Goal: Use online tool/utility: Use online tool/utility

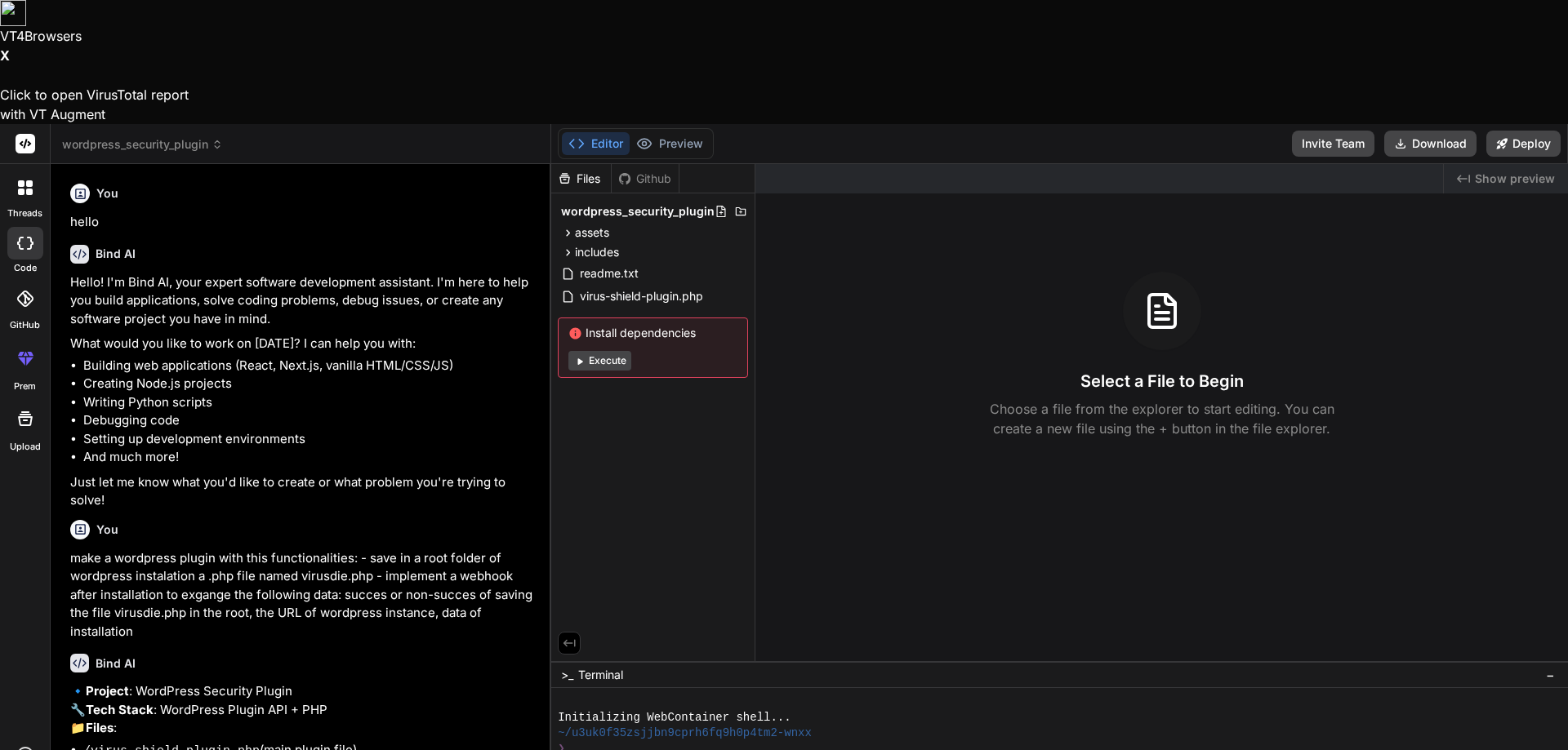
scroll to position [1450, 0]
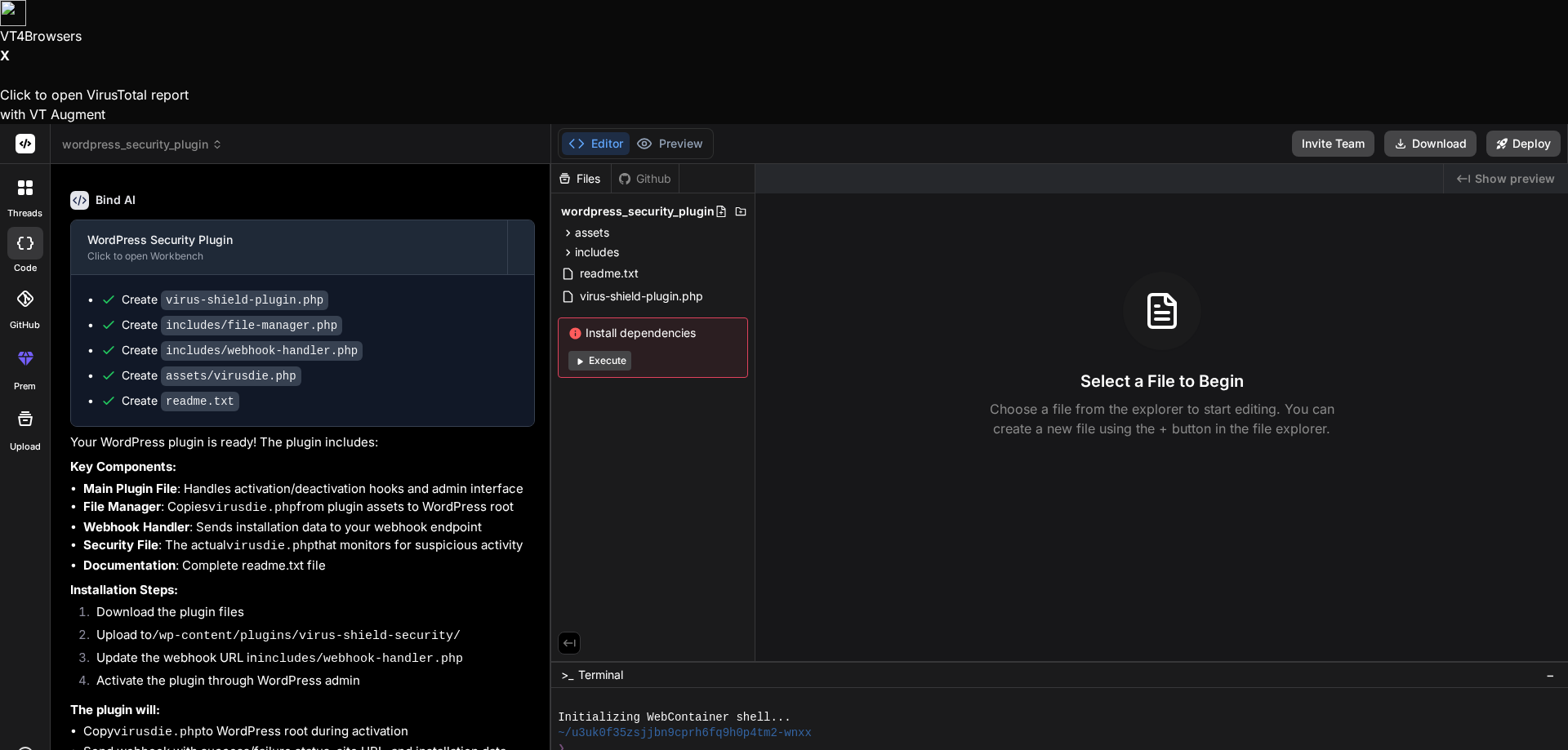
type textarea "g"
type textarea "x"
type textarea "ge"
type textarea "x"
type textarea "gen"
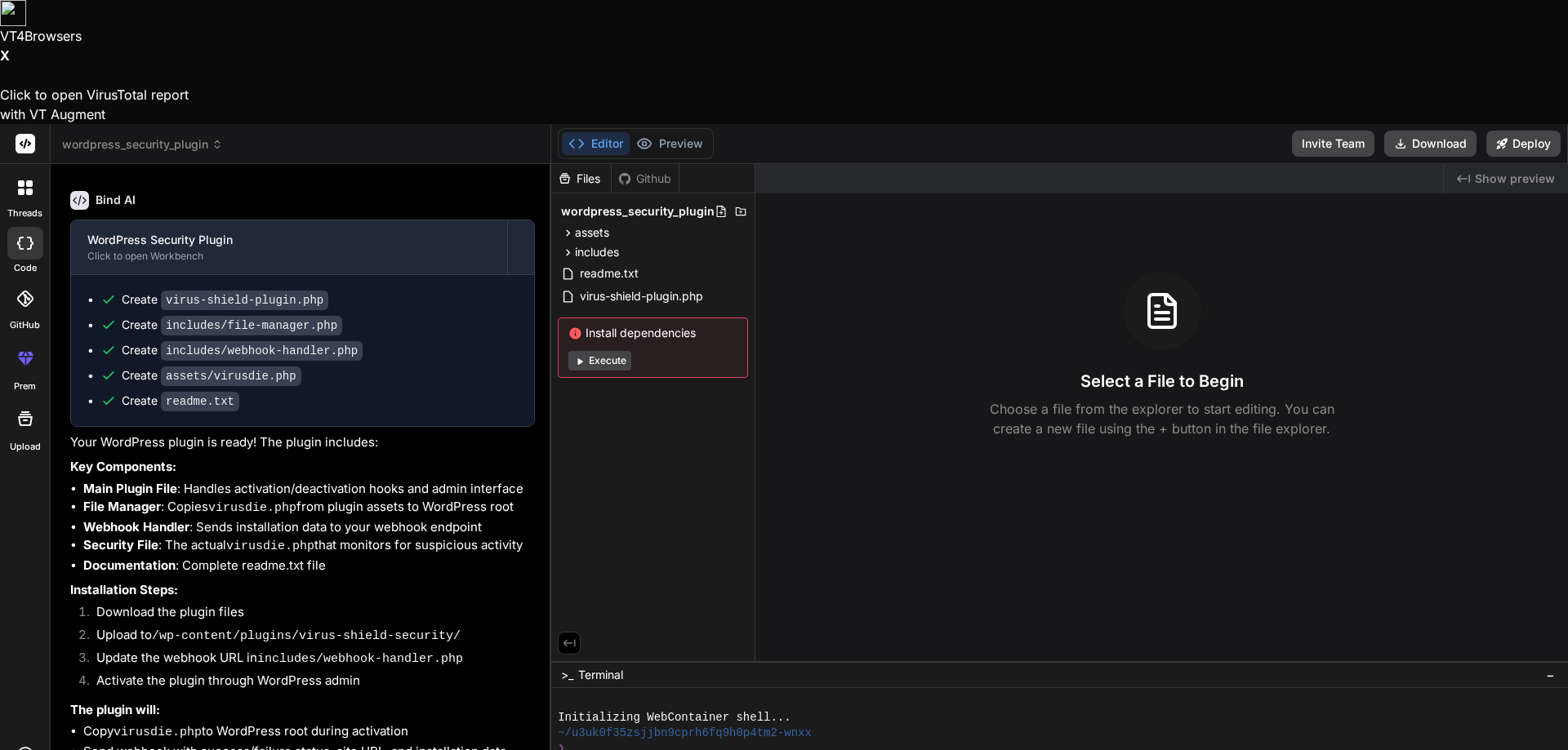
type textarea "x"
type textarea "gene"
type textarea "x"
type textarea "gener"
type textarea "x"
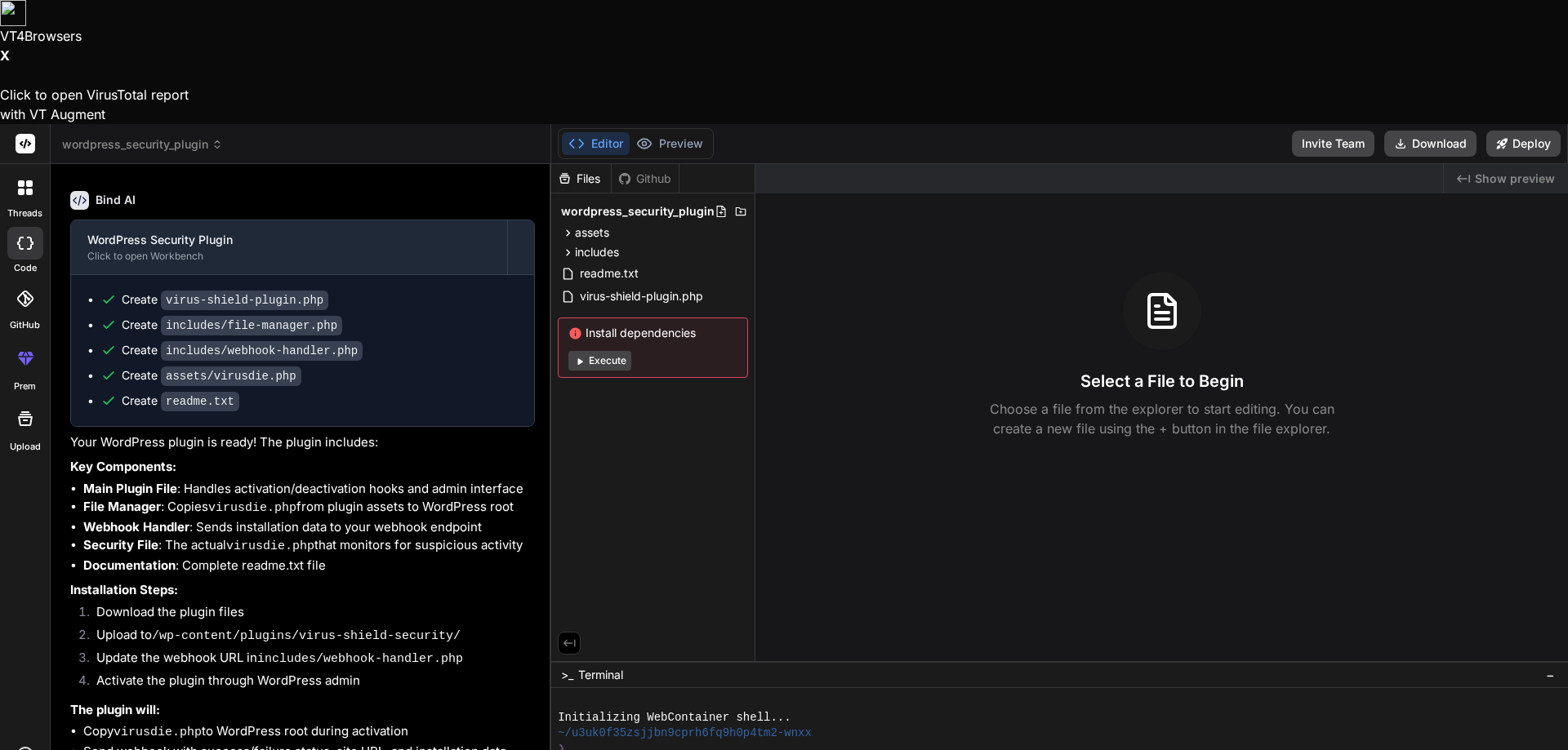
type textarea "genera"
type textarea "x"
type textarea "generat"
type textarea "x"
type textarea "generate"
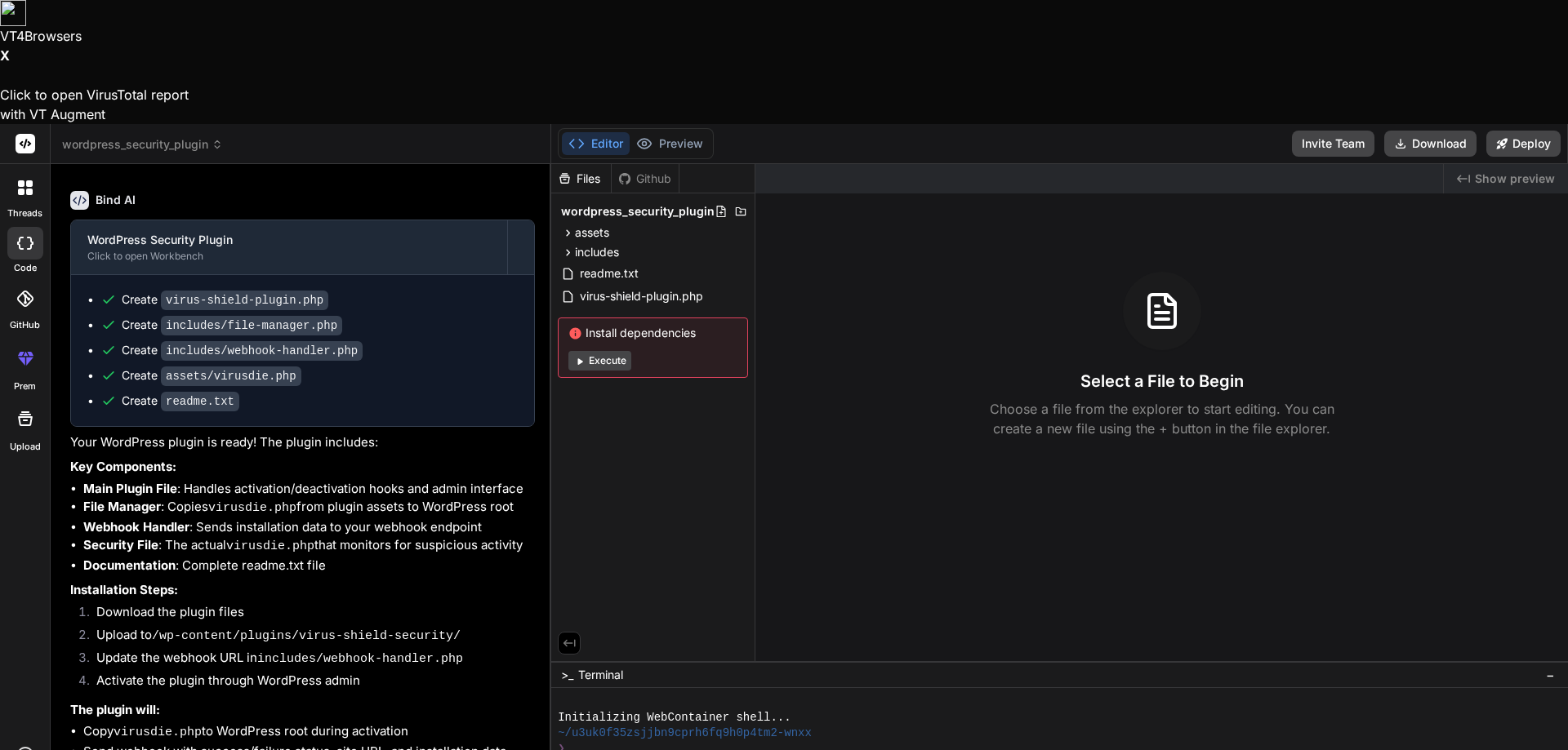
type textarea "x"
type textarea "generate"
type textarea "x"
type textarea "generate a"
type textarea "x"
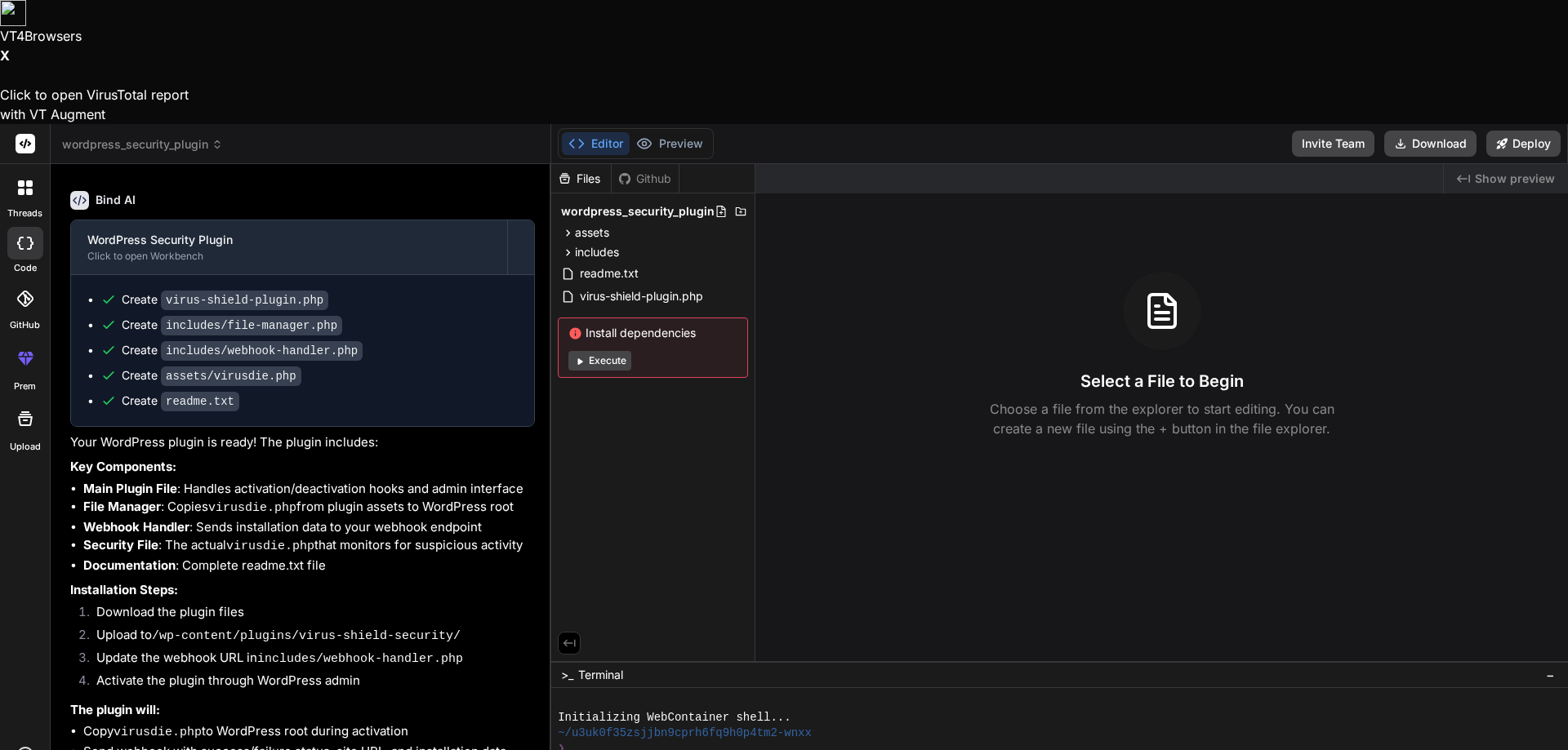
type textarea "generate a"
type textarea "x"
type textarea "generate a r"
type textarea "x"
type textarea "generate a re"
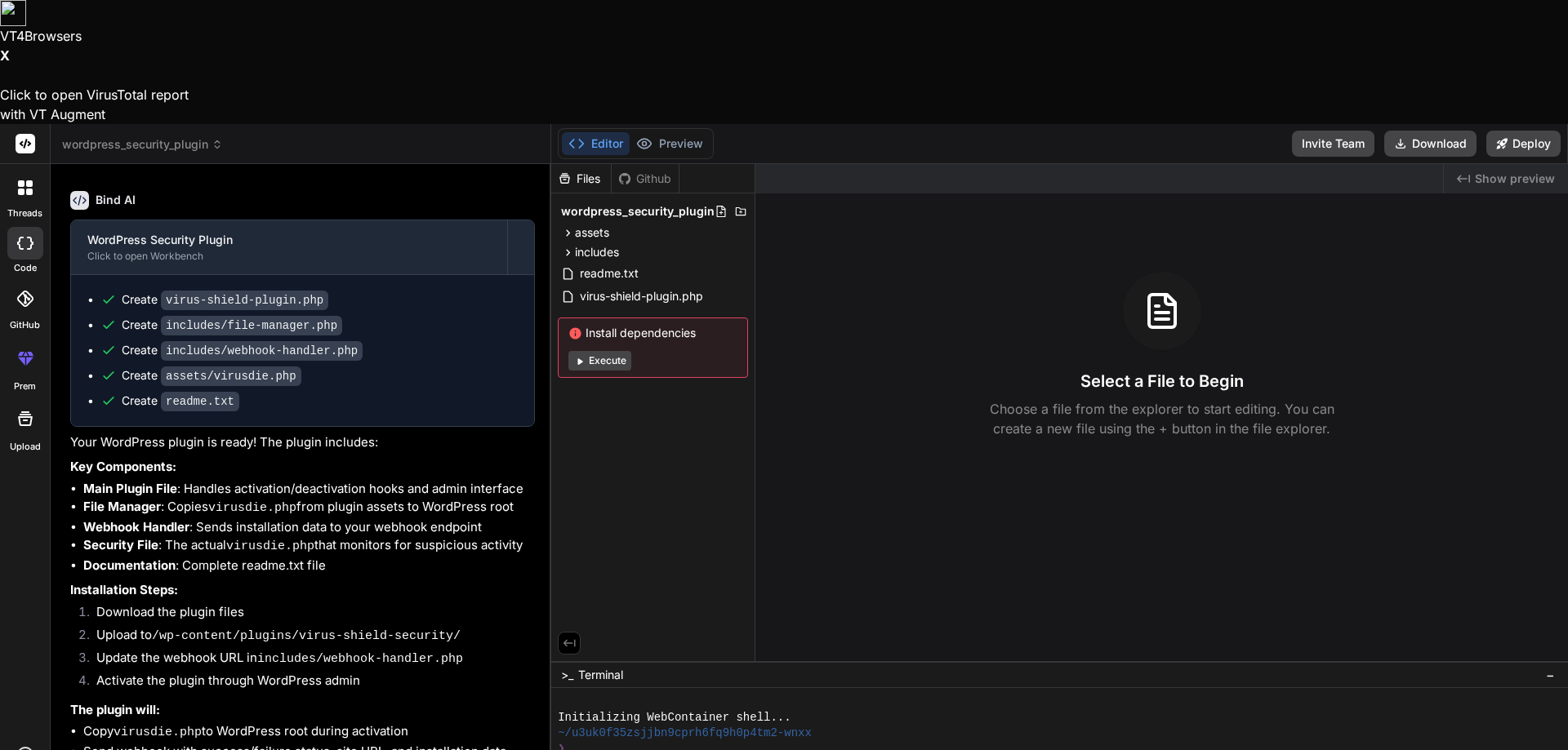
type textarea "x"
type textarea "generate a rea"
type textarea "x"
type textarea "generate a read"
type textarea "x"
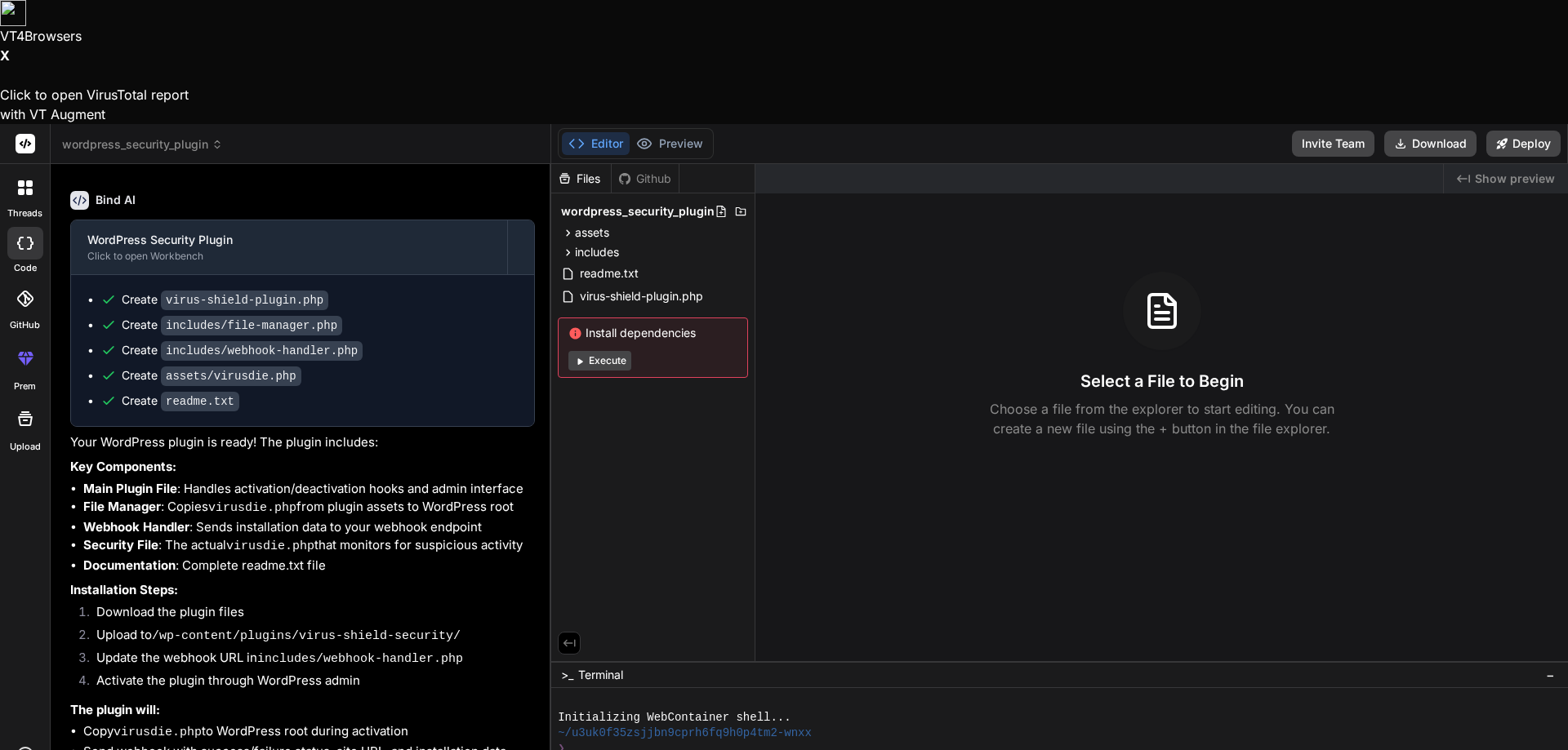
type textarea "generate a readm"
type textarea "x"
type textarea "generate a readme"
type textarea "x"
type textarea "generate a readme"
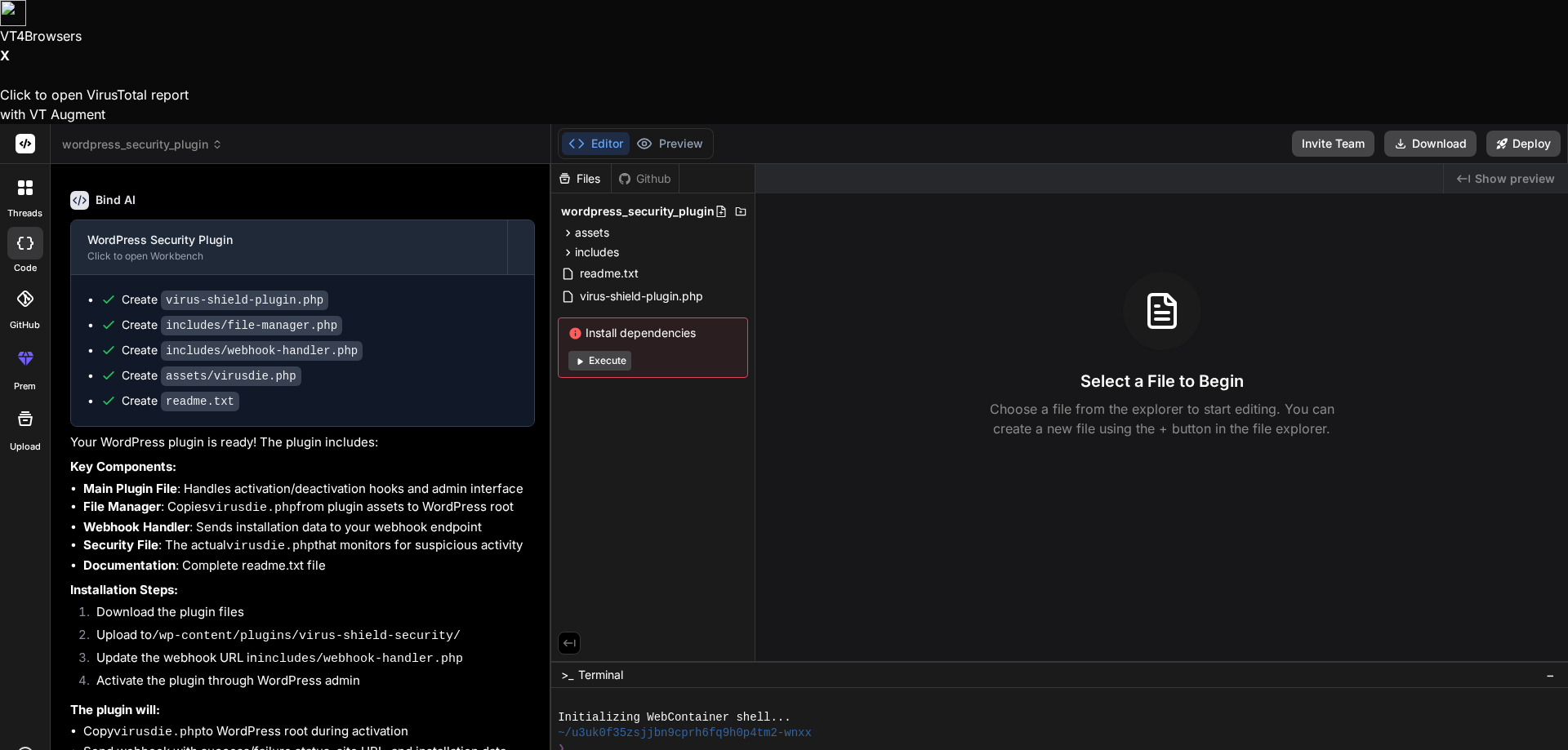
type textarea "x"
type textarea "generate a readme f"
type textarea "x"
type textarea "generate a readme fi"
type textarea "x"
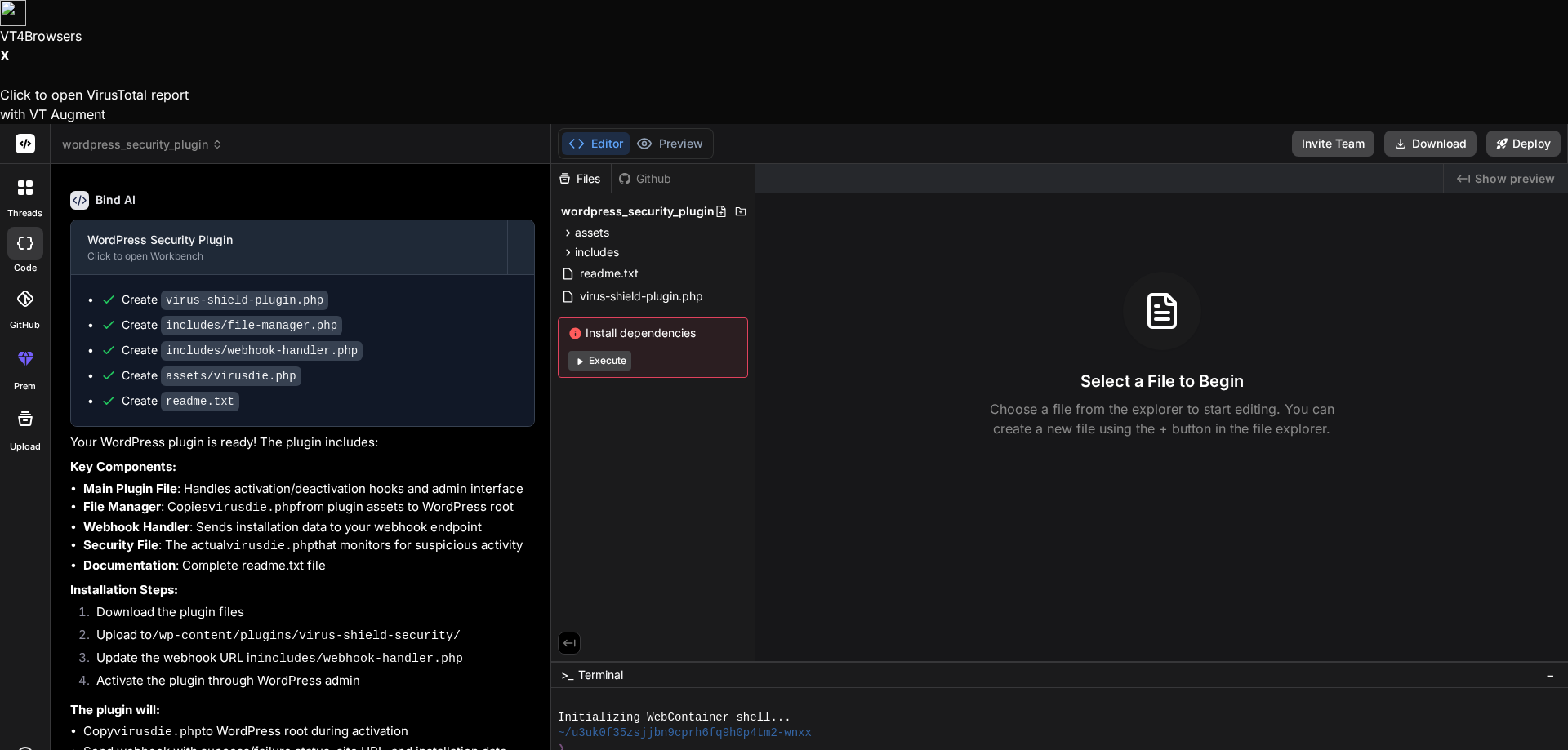
type textarea "generate a readme fil"
type textarea "x"
type textarea "generate a readme file"
type textarea "x"
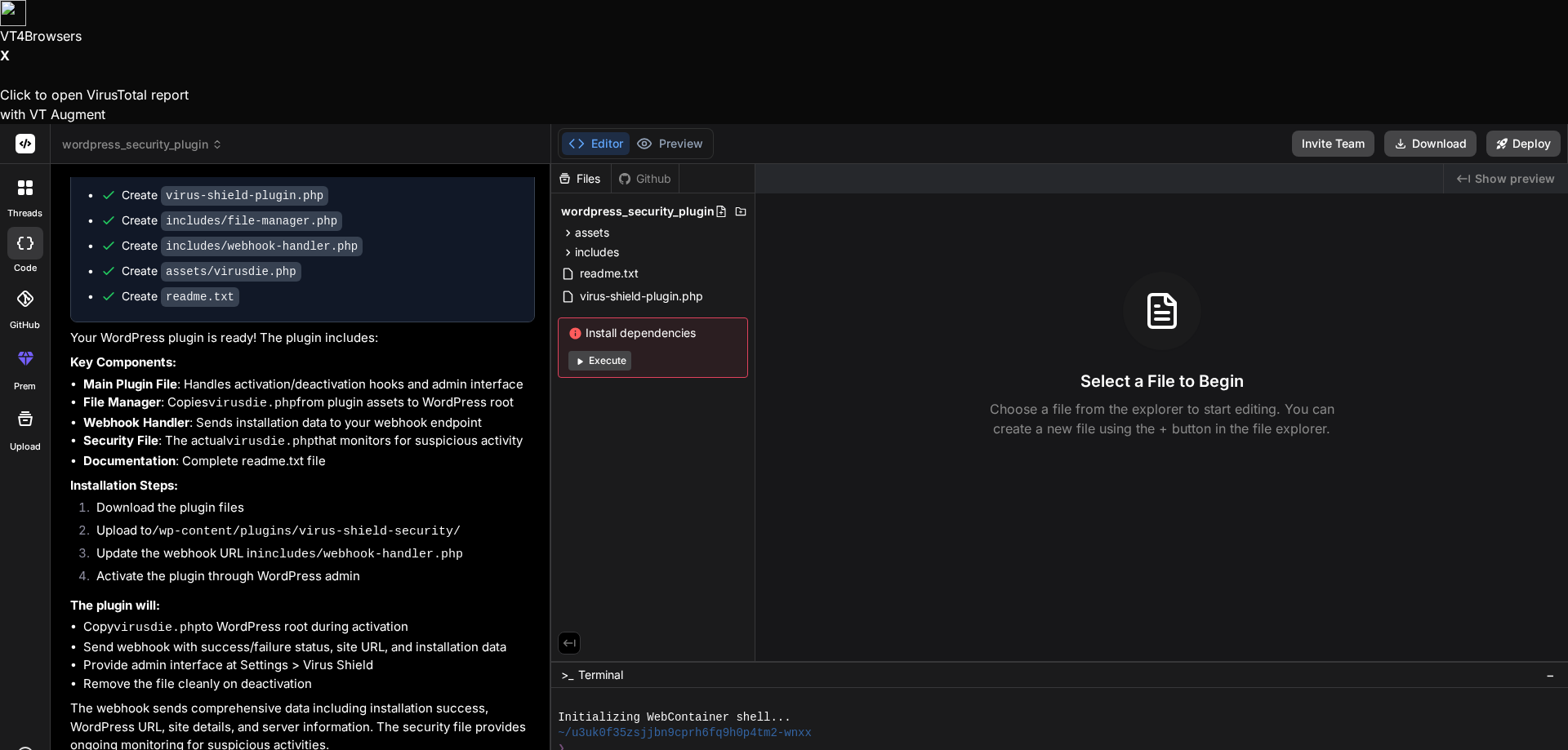
scroll to position [1603, 0]
type textarea "generate a readme file"
drag, startPoint x: 738, startPoint y: 90, endPoint x: 739, endPoint y: 107, distance: 17.0
click at [740, 200] on div "wordpress_security_plugin" at bounding box center [653, 212] width 190 height 23
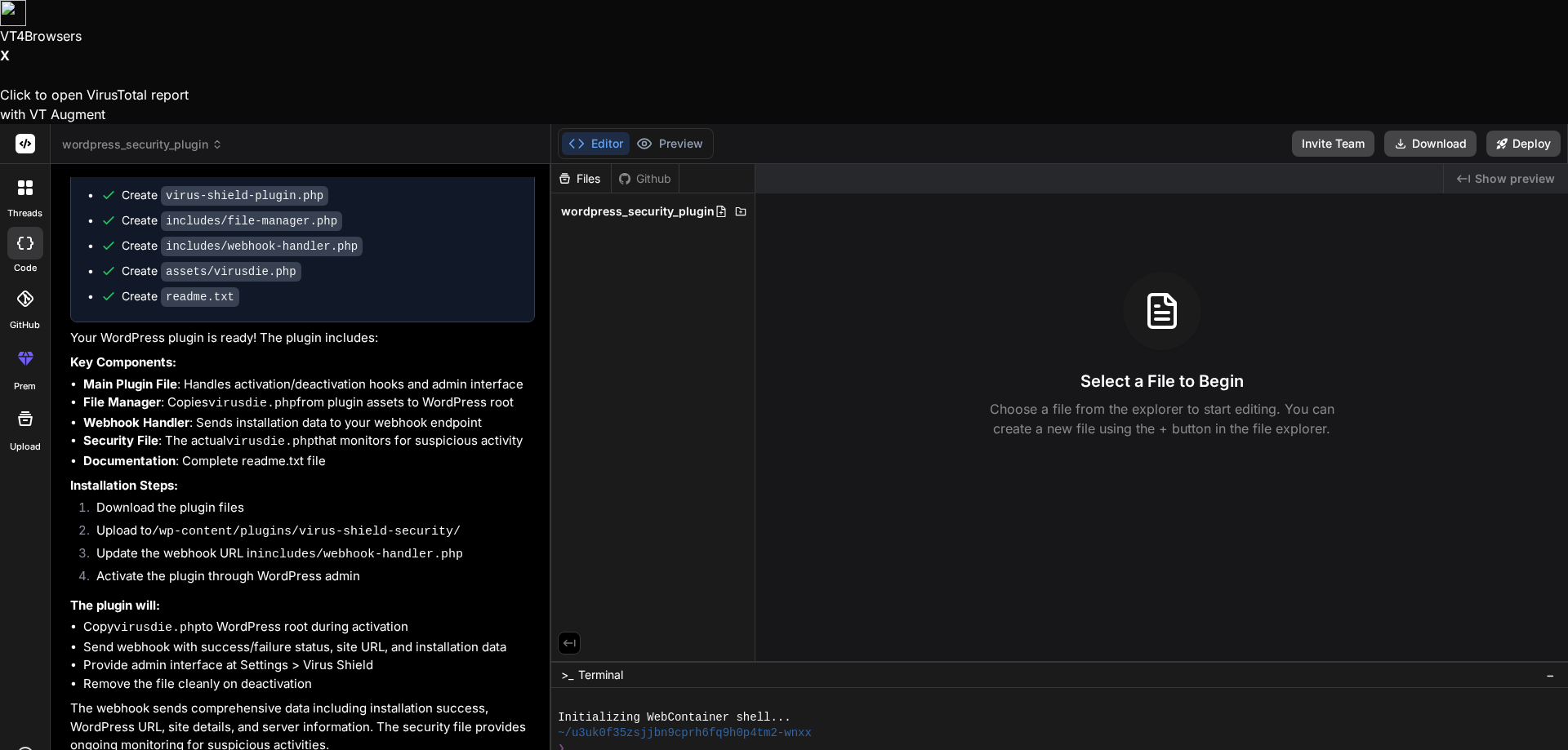
drag, startPoint x: 608, startPoint y: 93, endPoint x: 580, endPoint y: 252, distance: 161.4
click at [580, 251] on div "Files Github wordpress_security_plugin" at bounding box center [653, 412] width 204 height 497
click at [213, 139] on icon at bounding box center [218, 145] width 12 height 12
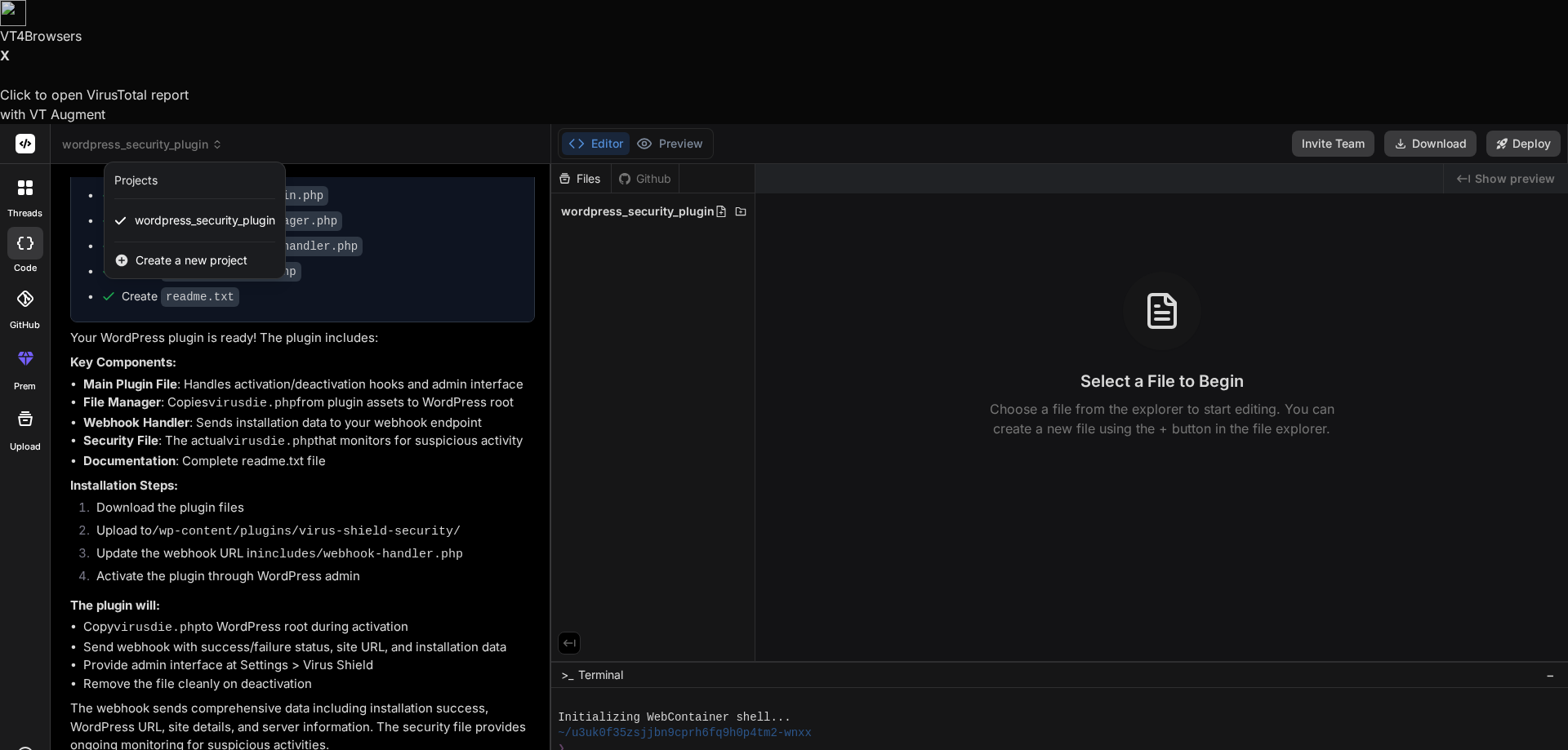
click at [213, 19] on div at bounding box center [784, 375] width 1568 height 750
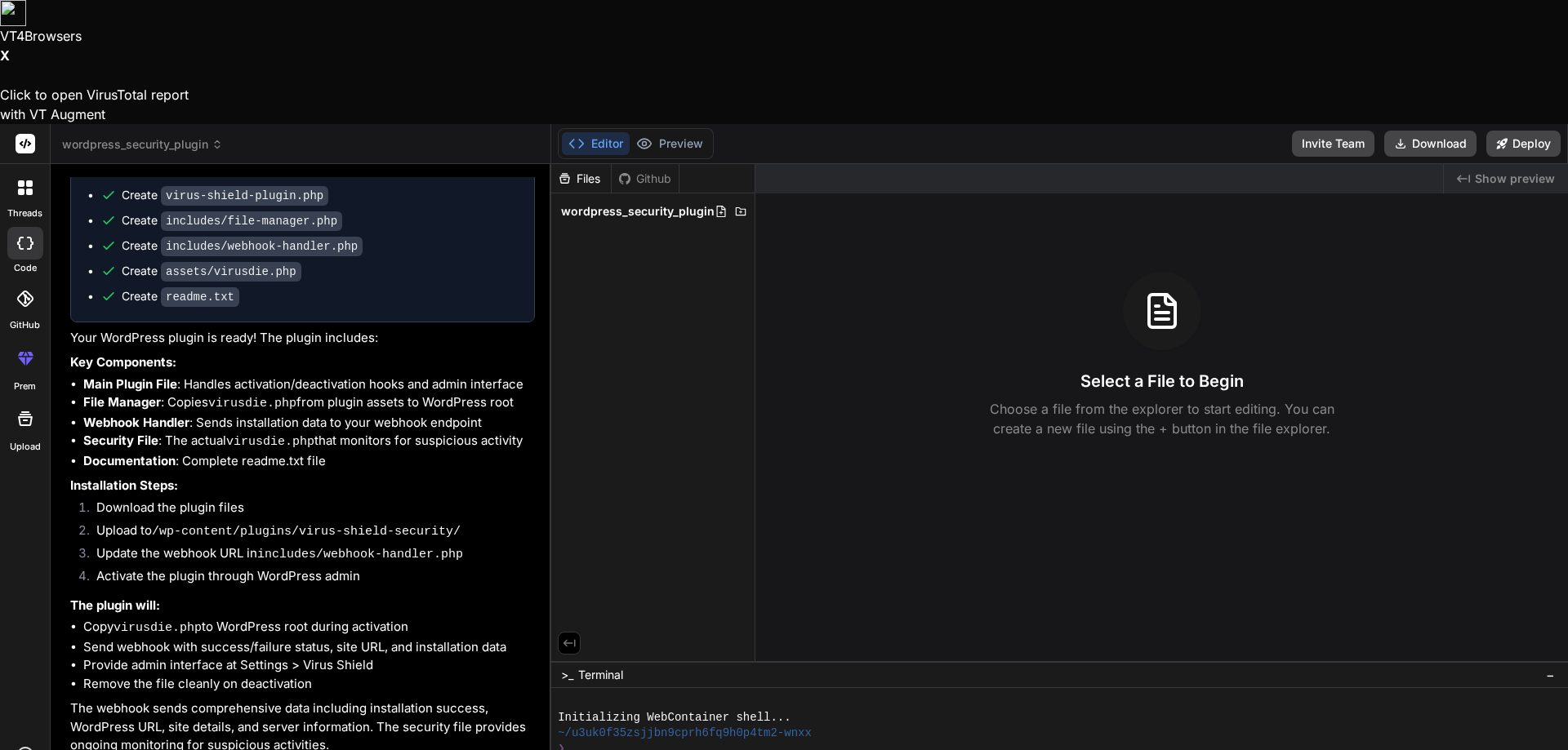
click at [18, 399] on div at bounding box center [25, 418] width 39 height 39
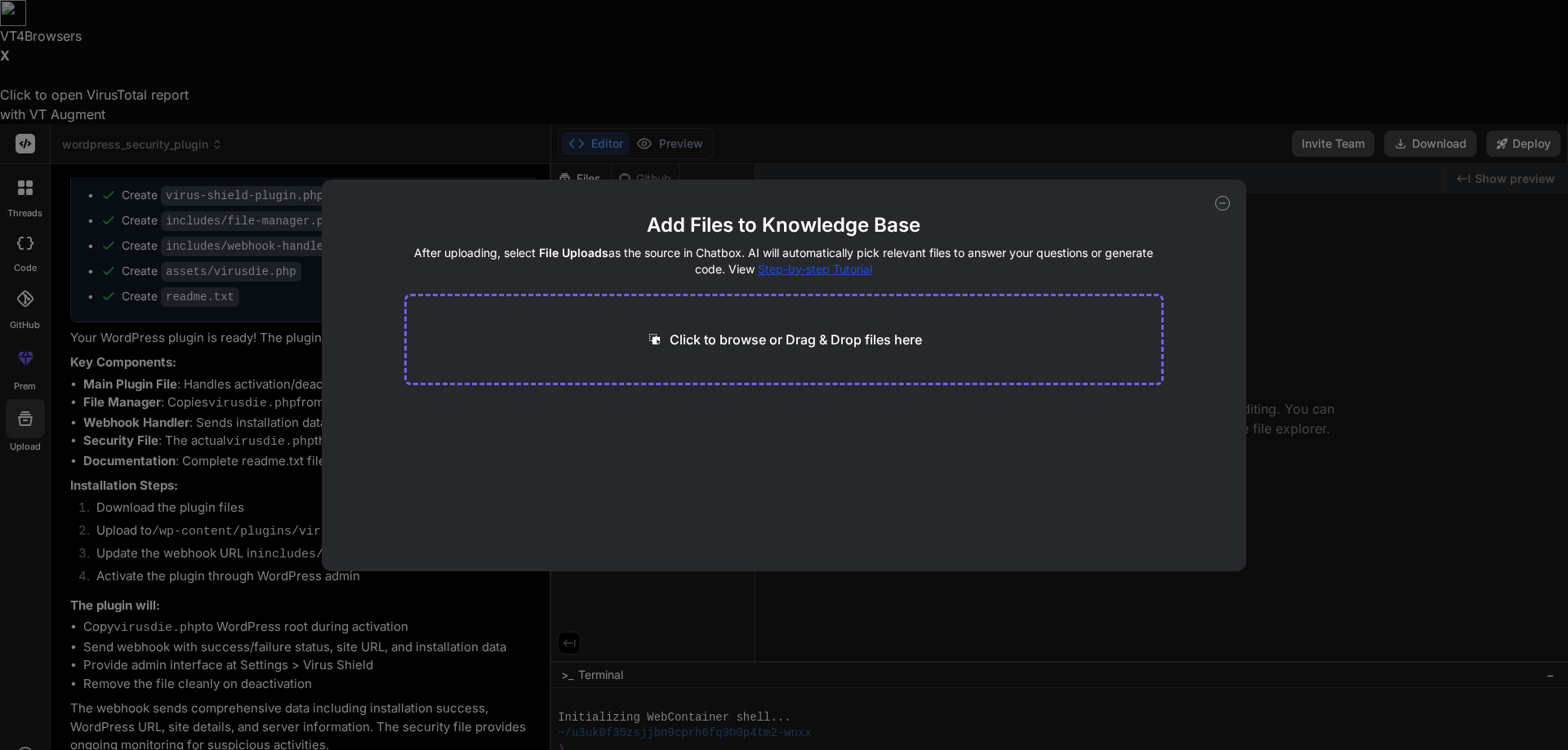
click at [760, 342] on p "Click to browse or Drag & Drop files here" at bounding box center [796, 340] width 252 height 20
click at [1383, 603] on div "Add Files to Knowledge Base After uploading, select File Uploads as the source …" at bounding box center [784, 375] width 1568 height 750
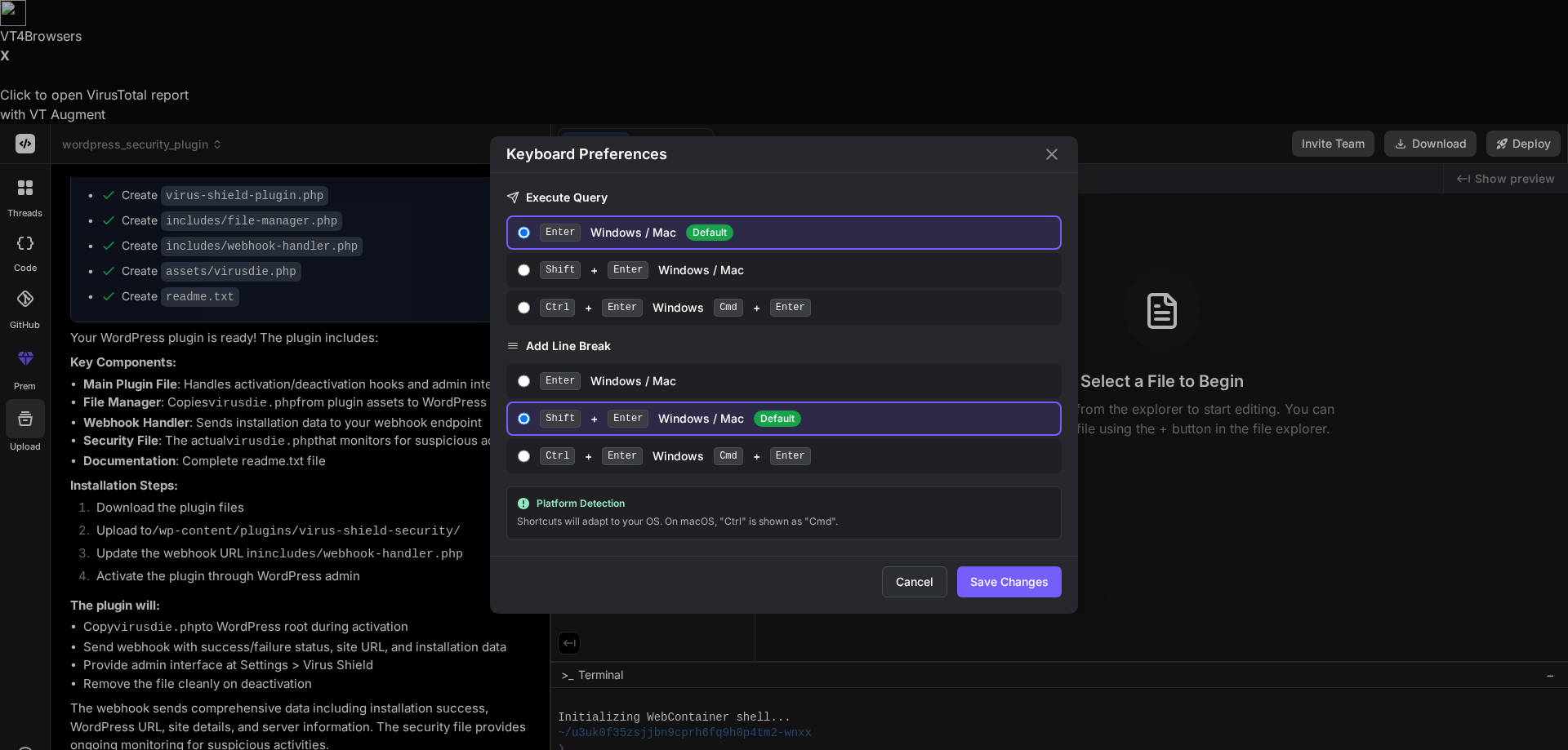
click at [922, 591] on button "Cancel" at bounding box center [914, 582] width 65 height 31
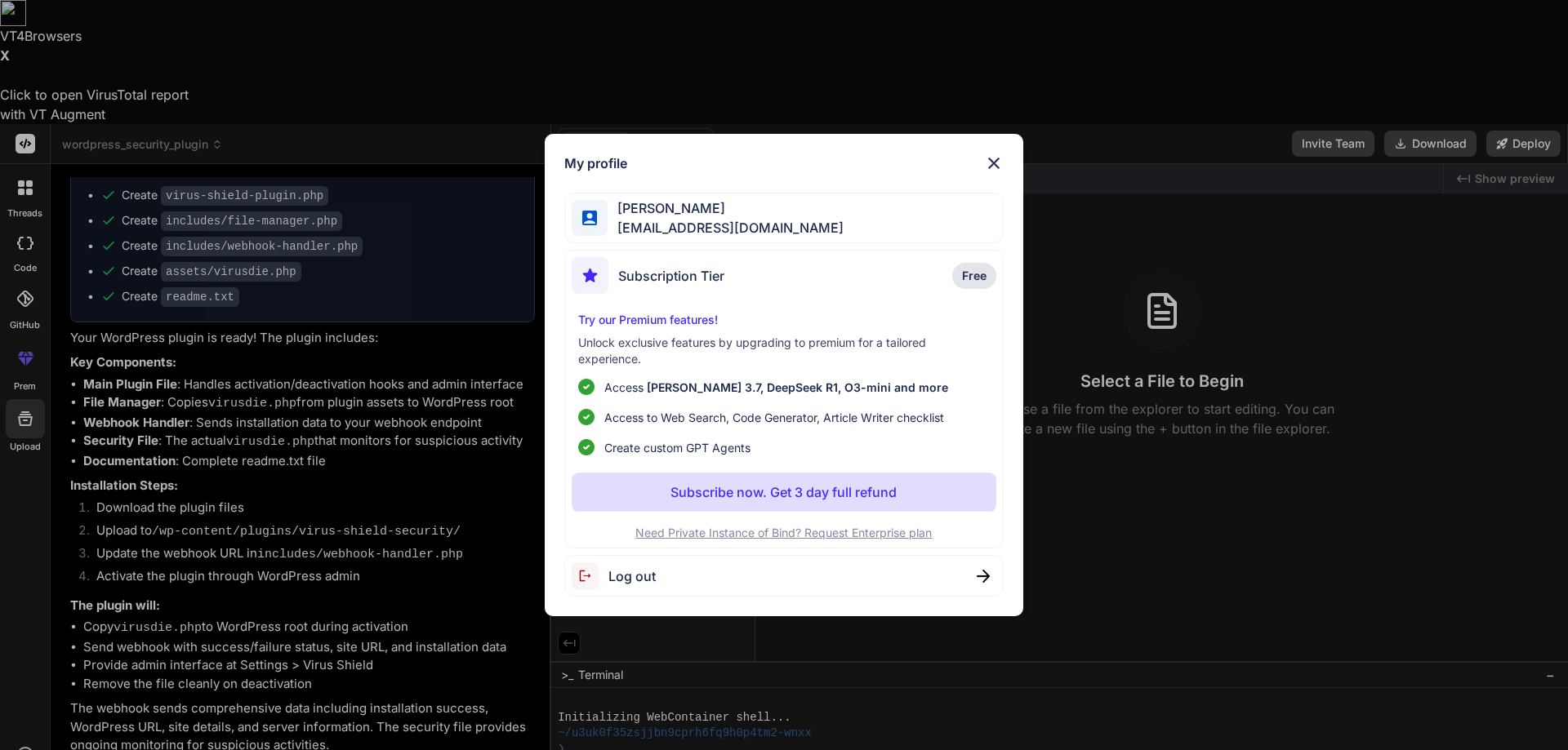
click at [991, 162] on img at bounding box center [995, 164] width 20 height 20
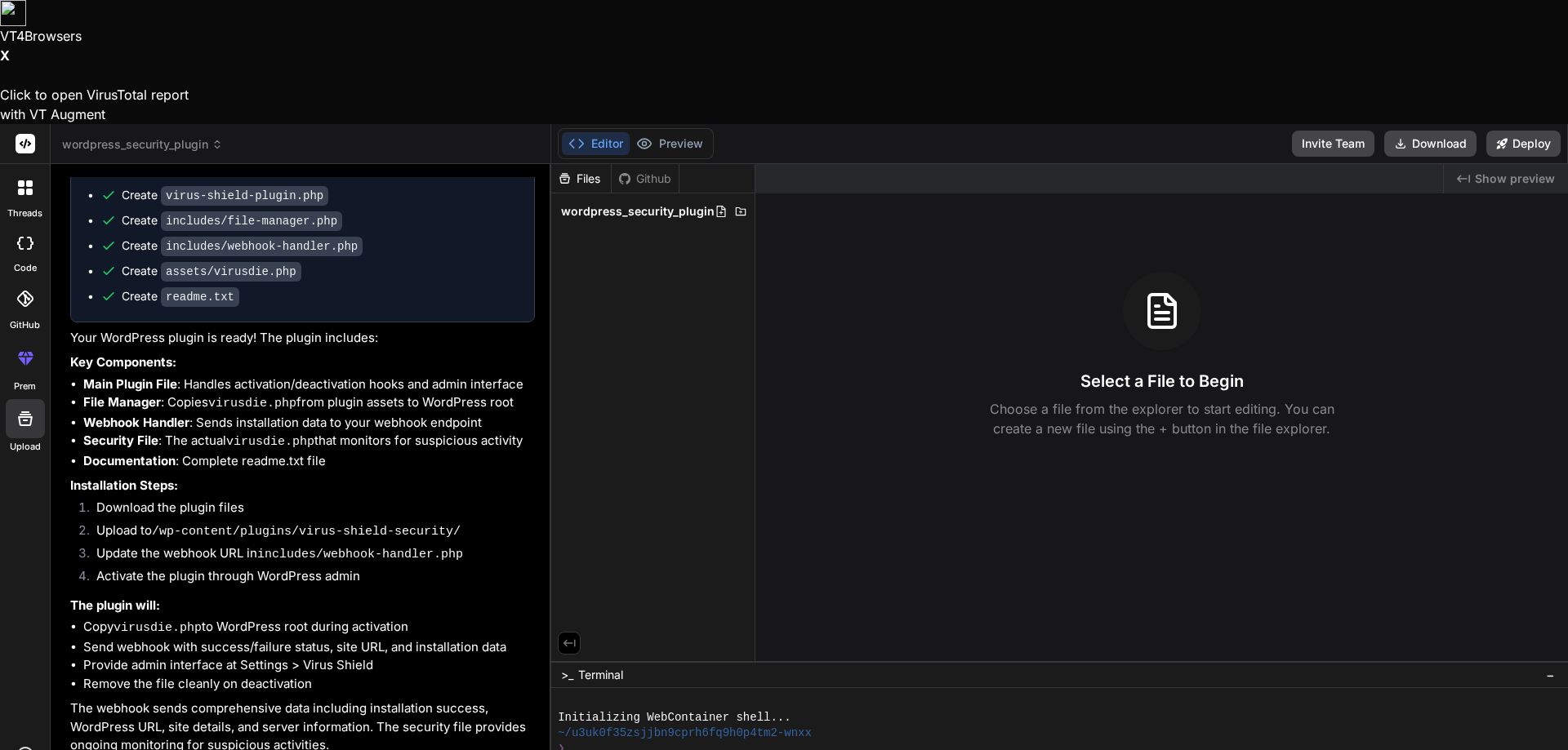
click at [24, 189] on icon at bounding box center [22, 192] width 7 height 7
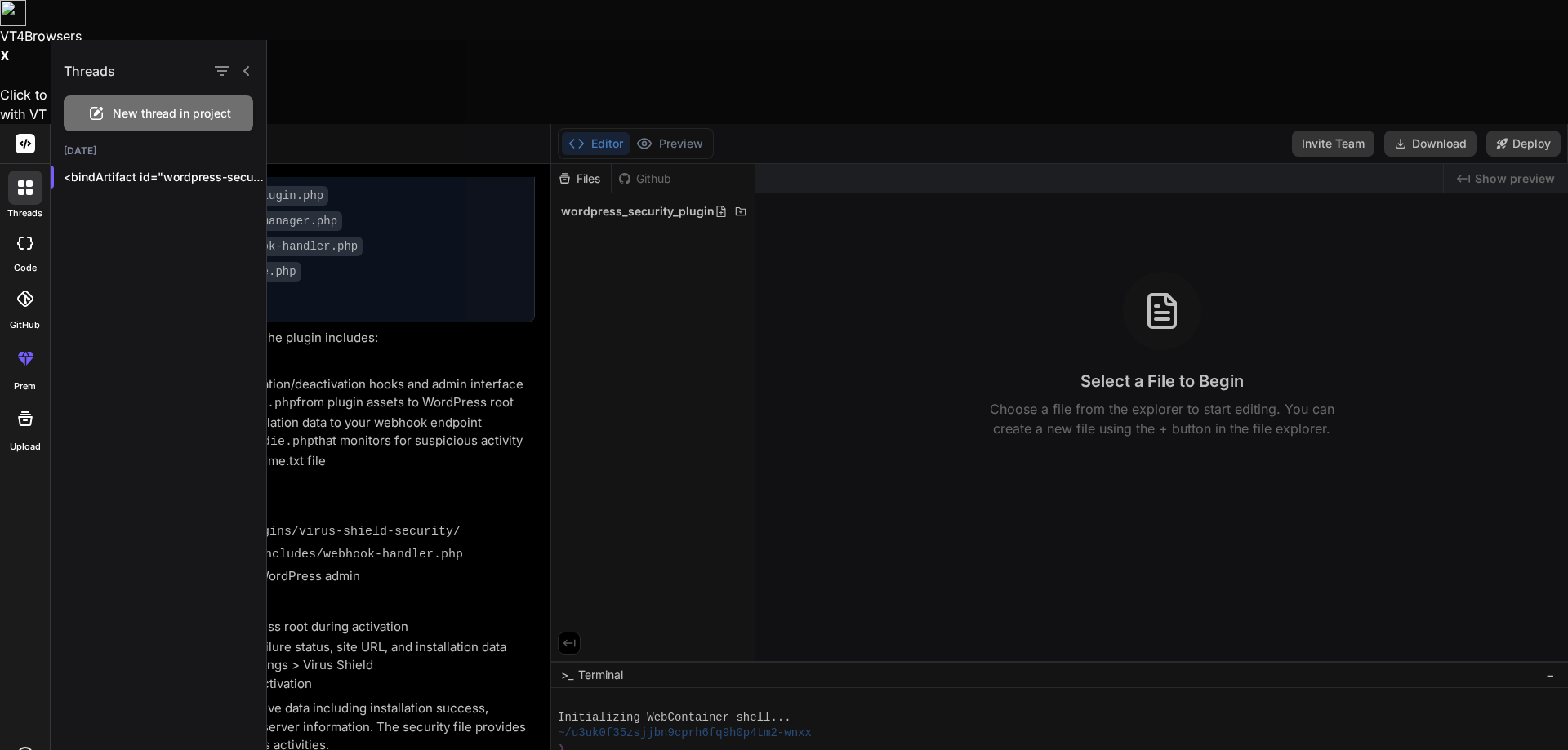
click at [27, 227] on div at bounding box center [25, 242] width 36 height 32
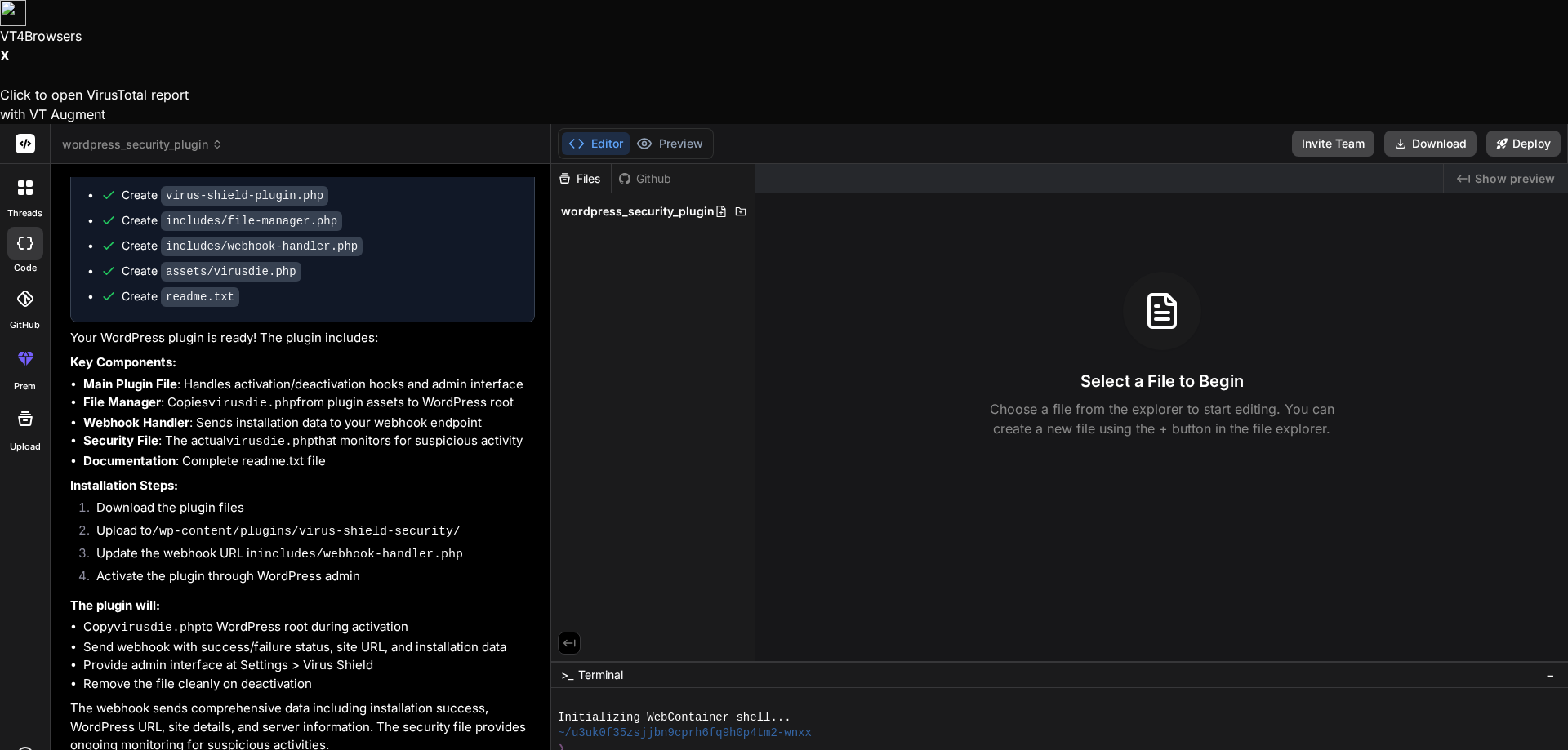
click at [25, 227] on div at bounding box center [25, 242] width 36 height 32
type textarea "x"
click at [22, 290] on icon at bounding box center [26, 299] width 17 height 17
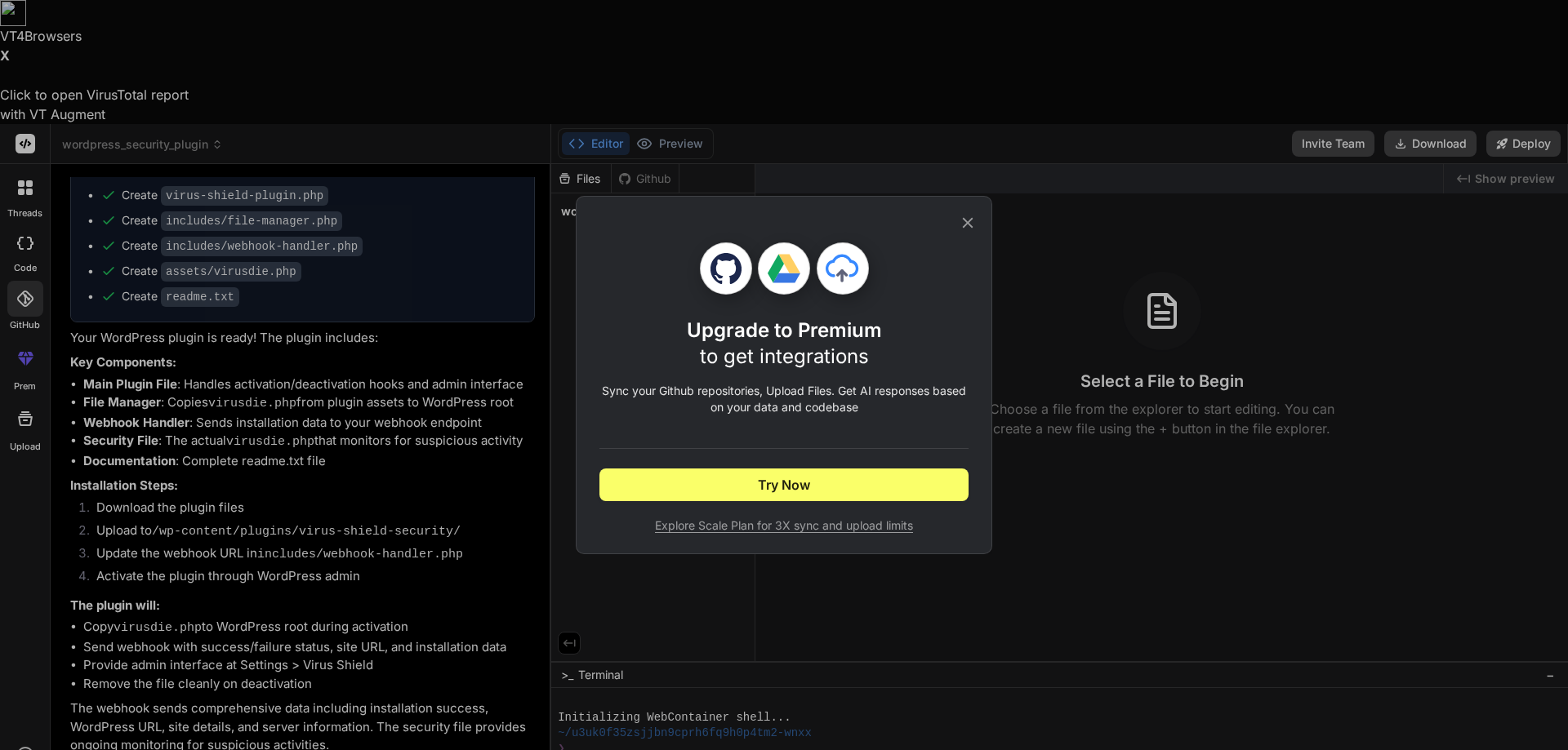
click at [967, 224] on icon at bounding box center [968, 223] width 11 height 11
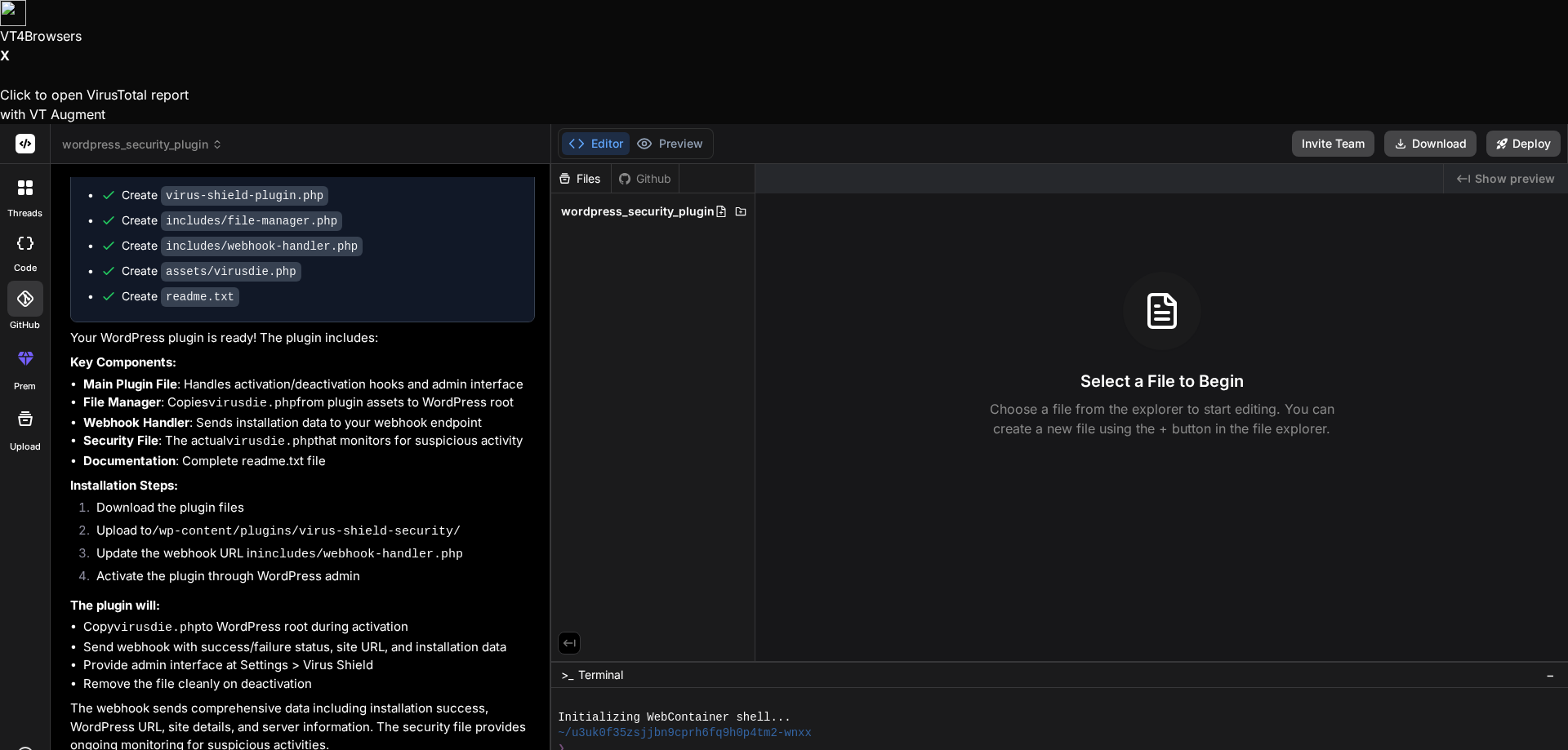
click at [31, 139] on icon at bounding box center [26, 144] width 12 height 10
click at [24, 134] on rect at bounding box center [26, 144] width 20 height 20
